Goal: Task Accomplishment & Management: Complete application form

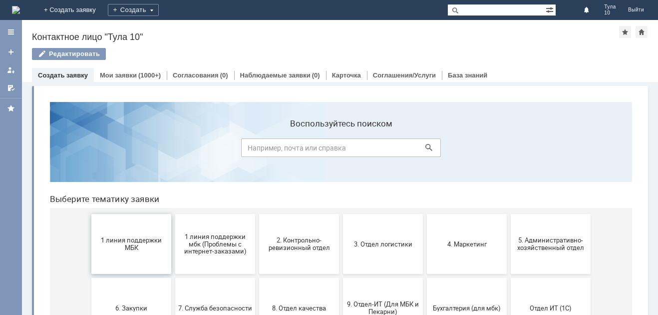
click at [118, 254] on button "1 линия поддержки МБК" at bounding box center [131, 244] width 80 height 60
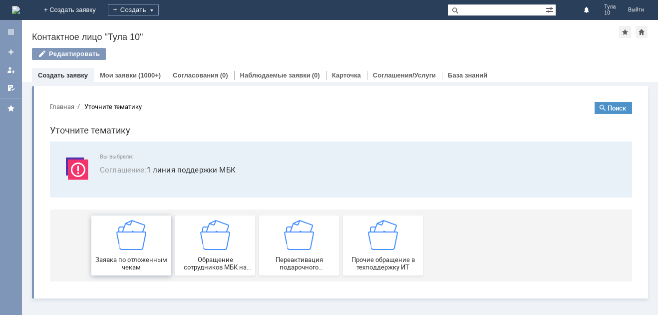
click at [126, 245] on img at bounding box center [131, 235] width 30 height 30
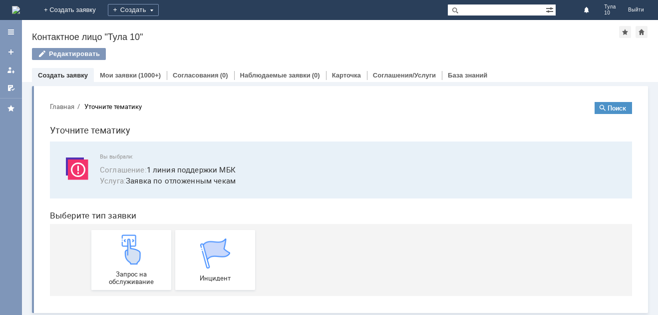
click at [126, 245] on img at bounding box center [131, 249] width 30 height 30
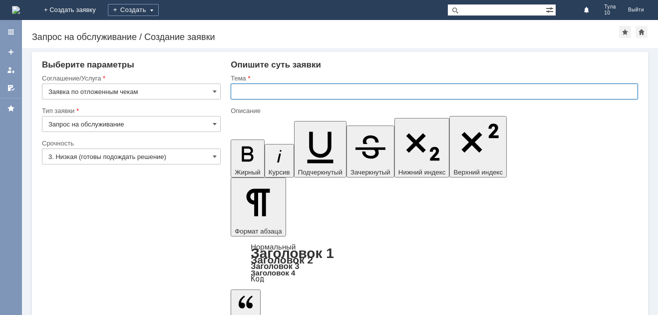
click at [254, 86] on input "text" at bounding box center [435, 91] width 408 height 16
type input "Тула 10 отложенные чеки"
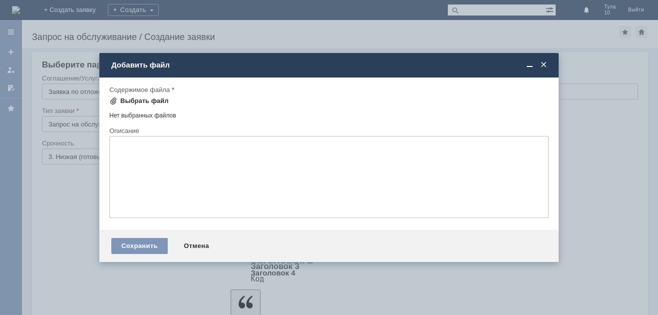
click at [145, 98] on div "Выбрать файл" at bounding box center [144, 101] width 48 height 8
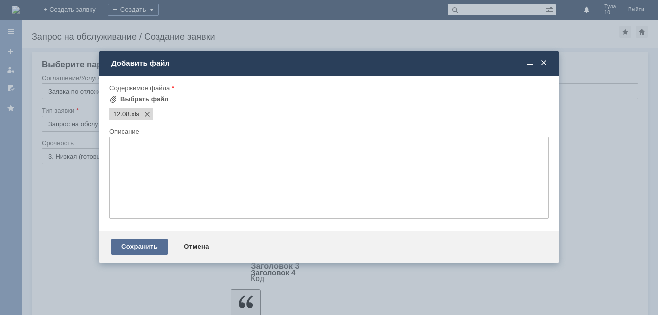
click at [145, 249] on div "Сохранить" at bounding box center [139, 247] width 56 height 16
